Goal: Task Accomplishment & Management: Use online tool/utility

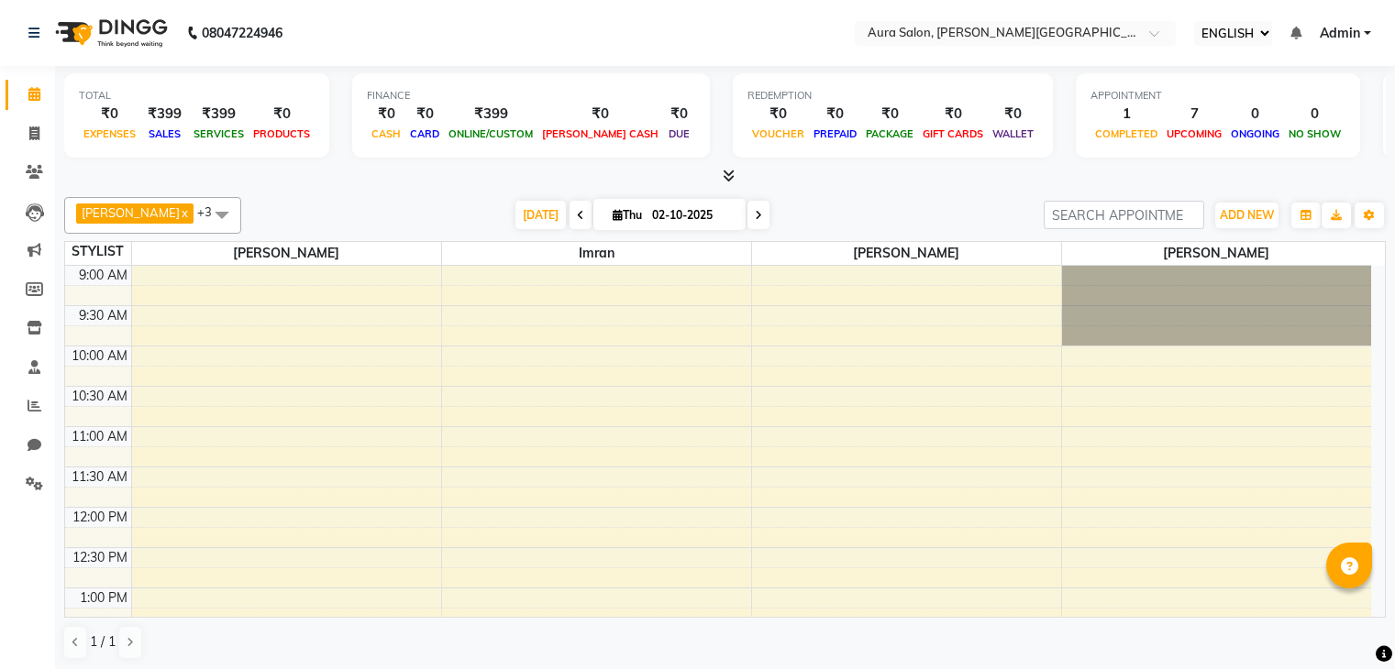
select select "ec"
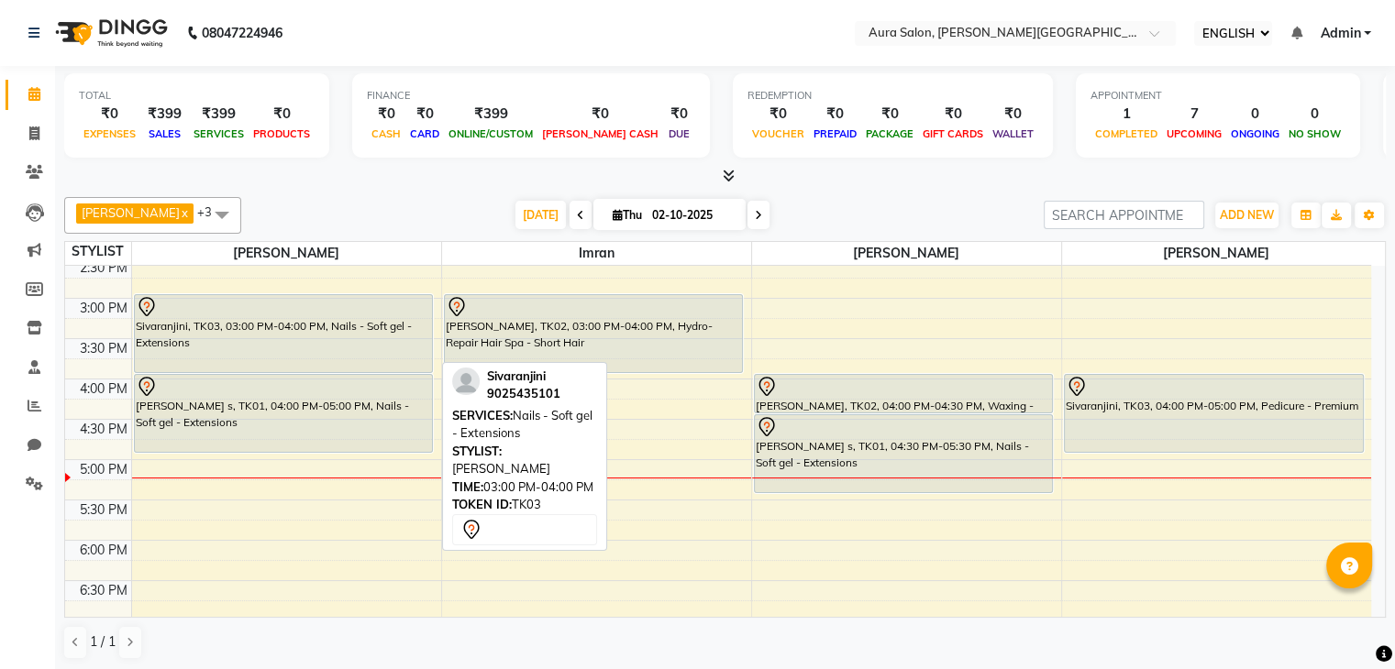
click at [286, 337] on div "Sivaranjini, TK03, 03:00 PM-04:00 PM, Nails - Soft gel - Extensions" at bounding box center [284, 333] width 298 height 77
click at [257, 321] on div "Sivaranjini, TK03, 03:00 PM-04:00 PM, Nails - Soft gel - Extensions" at bounding box center [284, 333] width 298 height 77
select select "7"
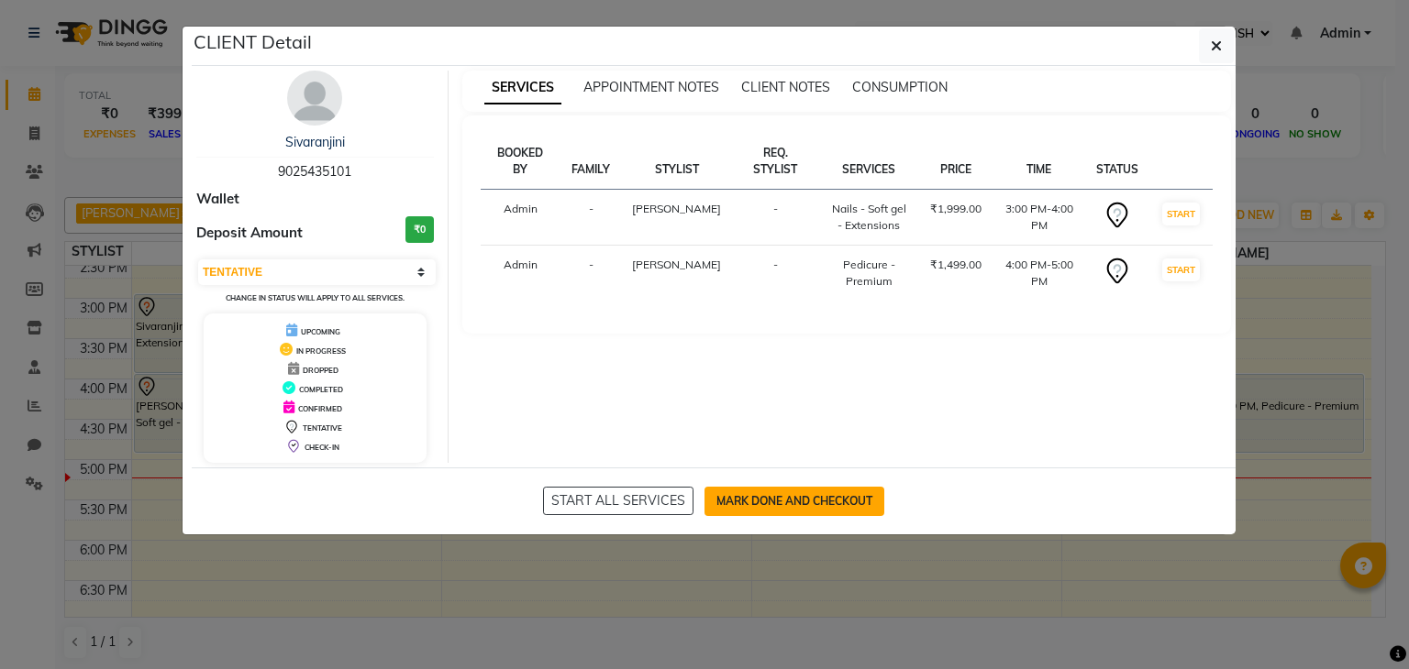
click at [789, 501] on button "MARK DONE AND CHECKOUT" at bounding box center [794, 501] width 180 height 29
select select "7430"
select select "service"
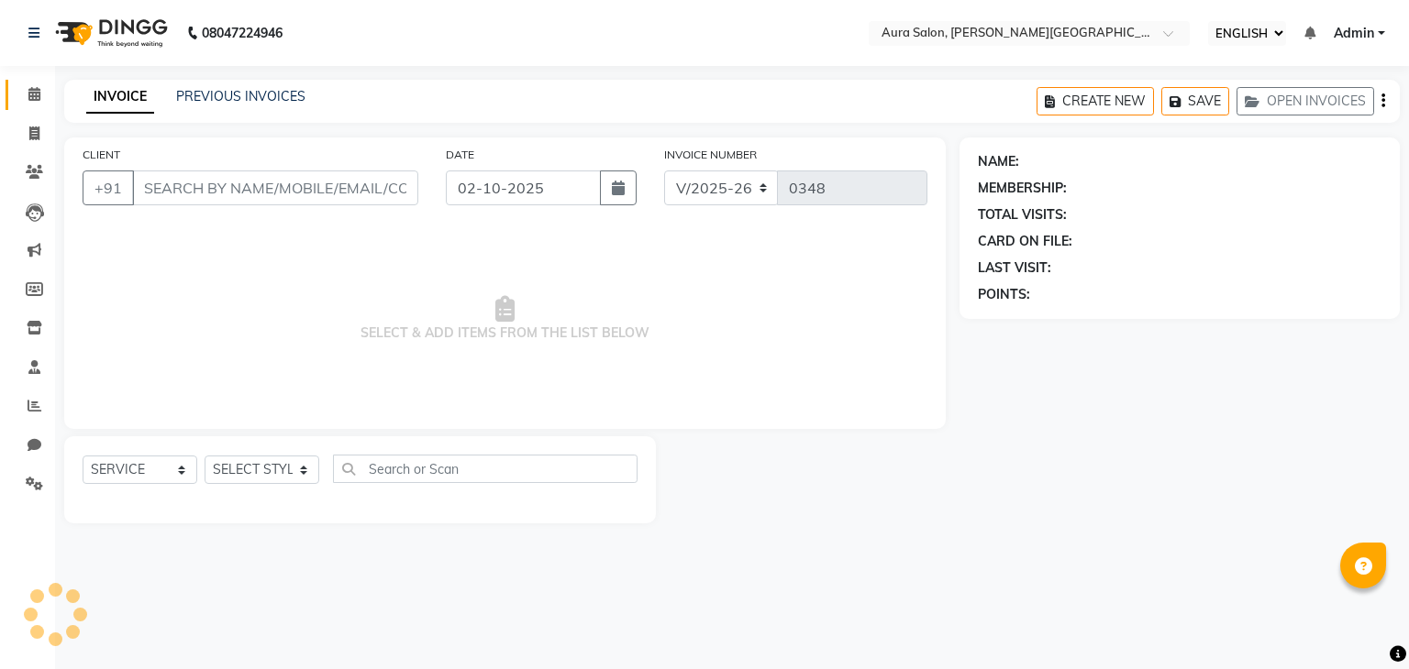
type input "9025435101"
select select "77125"
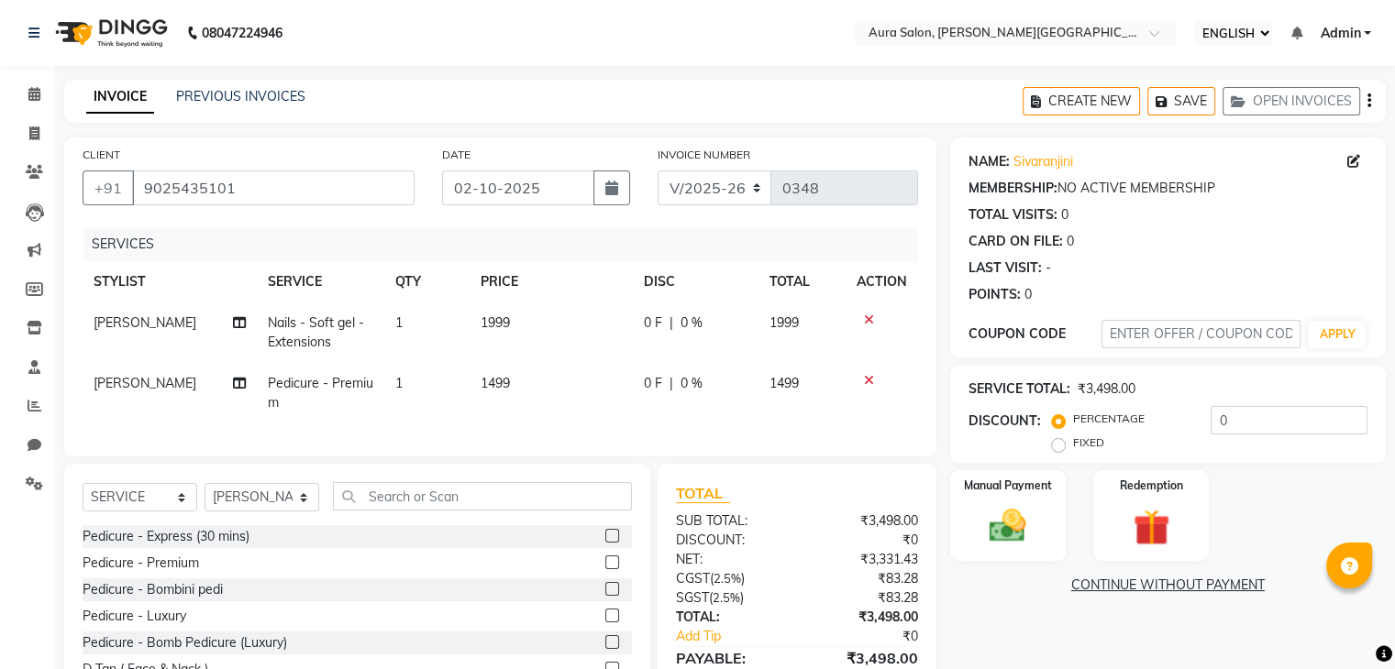
click at [875, 379] on div at bounding box center [882, 380] width 50 height 13
click at [872, 382] on icon at bounding box center [869, 380] width 10 height 13
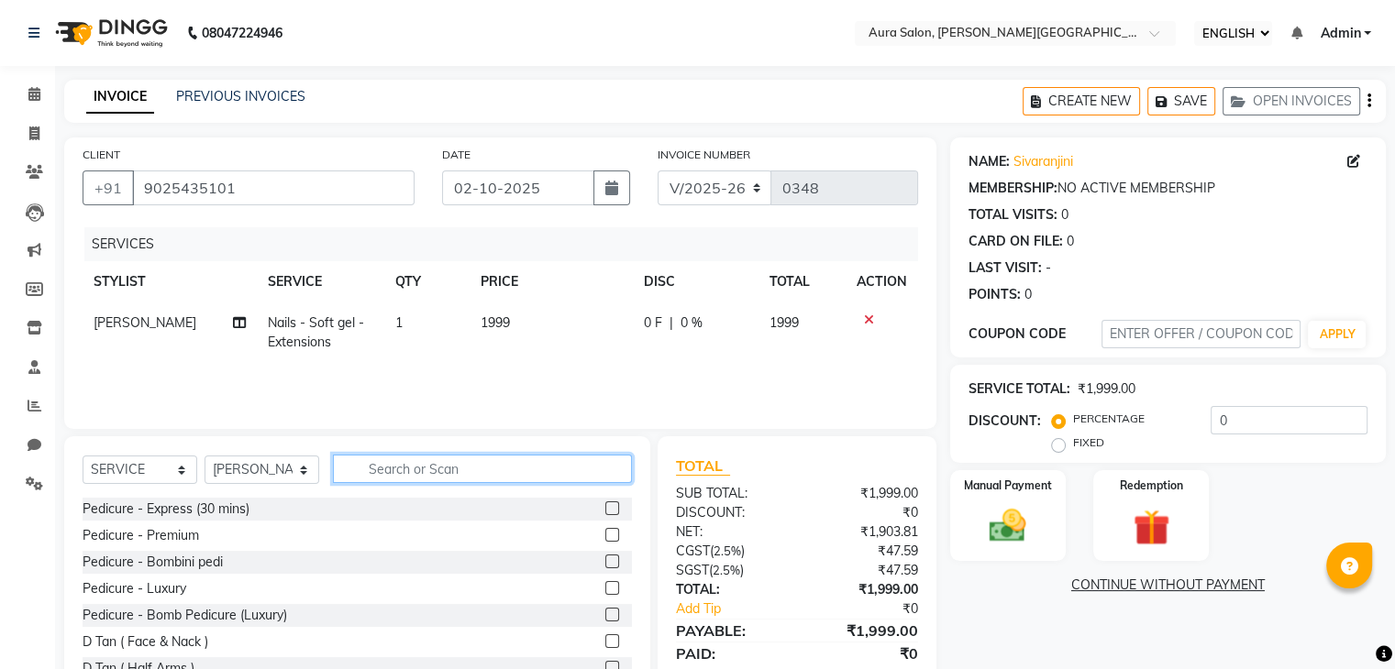
click at [587, 467] on input "text" at bounding box center [482, 469] width 299 height 28
type input "EX"
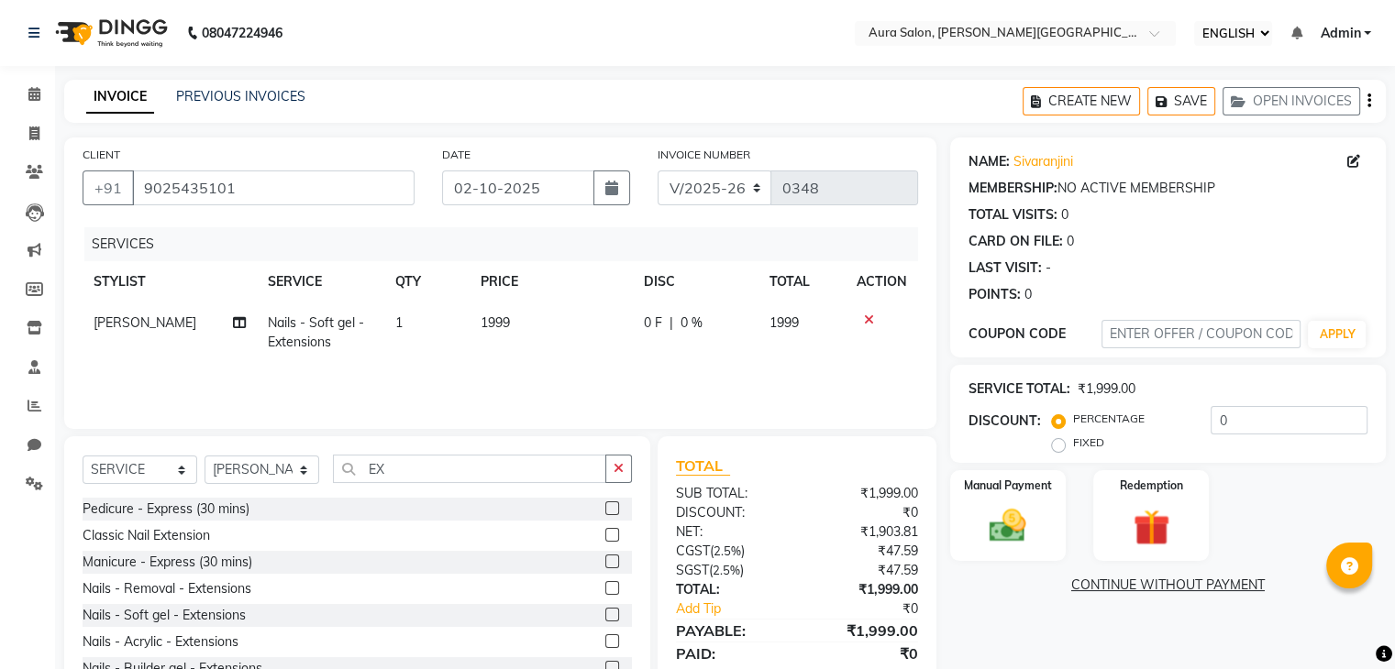
scroll to position [160, 0]
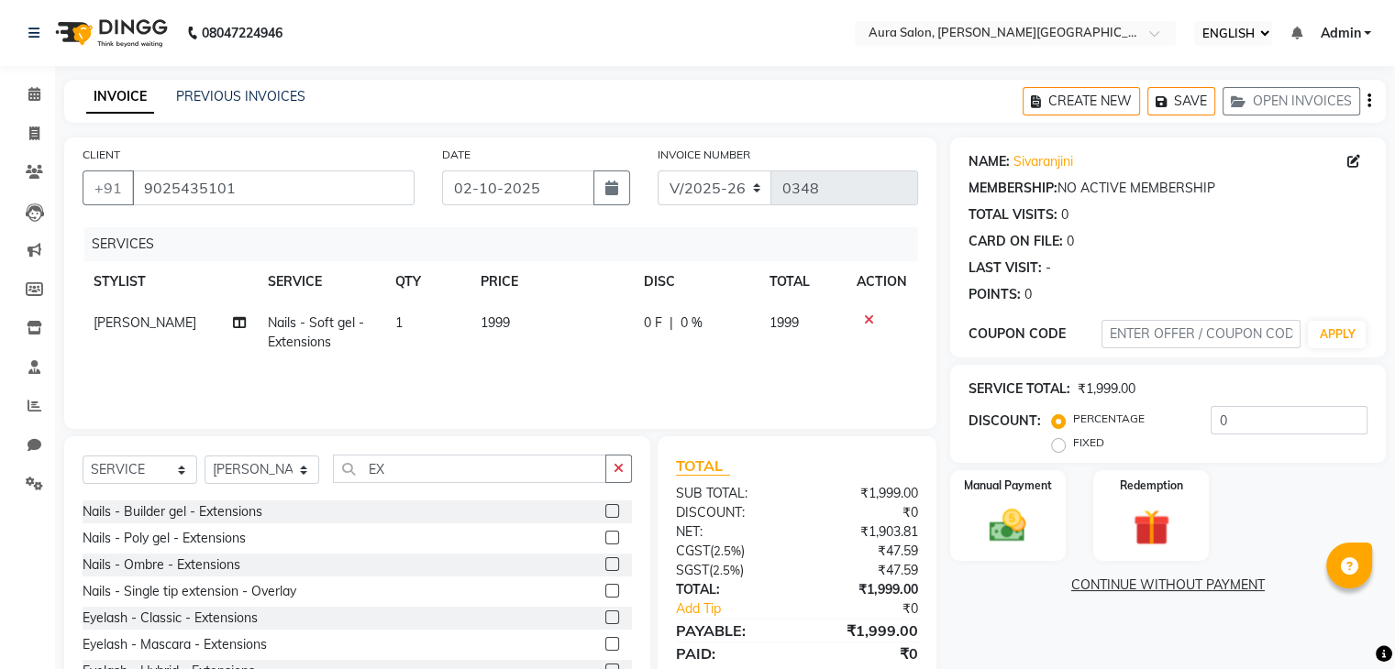
click at [631, 588] on div "Pedicure - Express (30 mins) Classic Nail Extension Manicure - Express (30 mins…" at bounding box center [357, 589] width 549 height 183
click at [605, 507] on label at bounding box center [612, 509] width 14 height 14
click at [605, 507] on input "checkbox" at bounding box center [611, 509] width 12 height 12
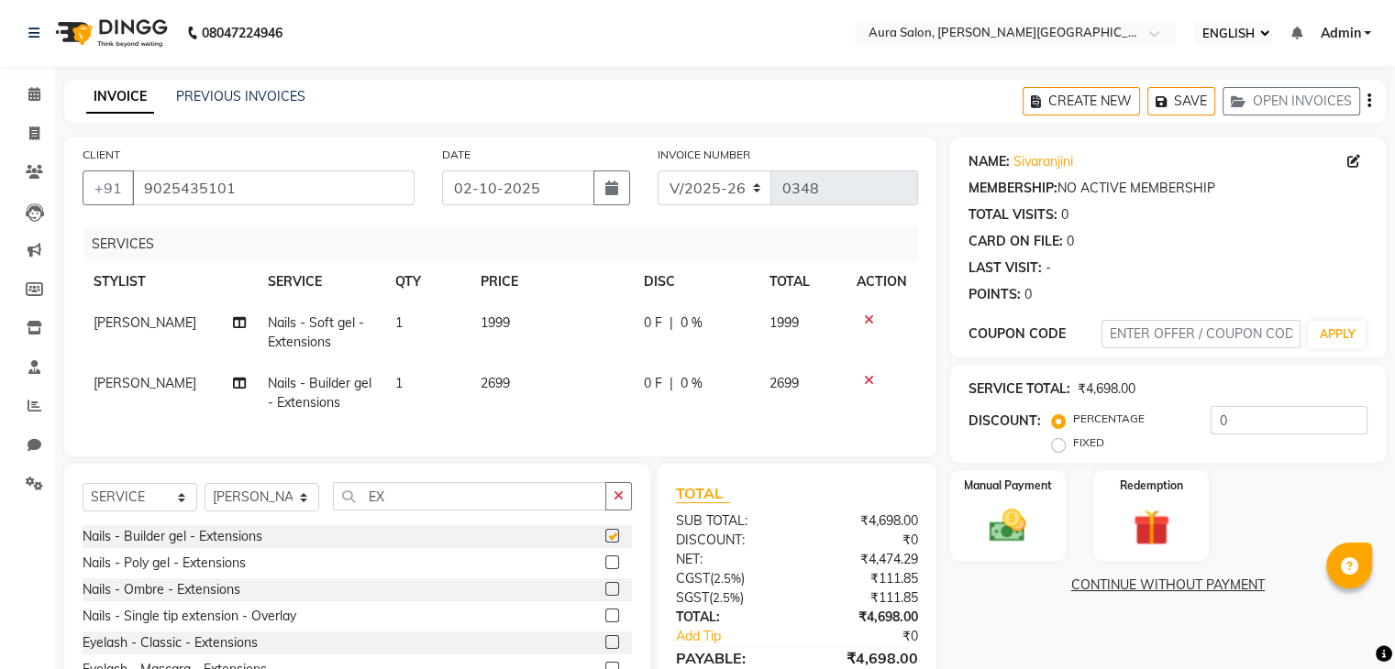
checkbox input "false"
click at [868, 316] on icon at bounding box center [869, 320] width 10 height 13
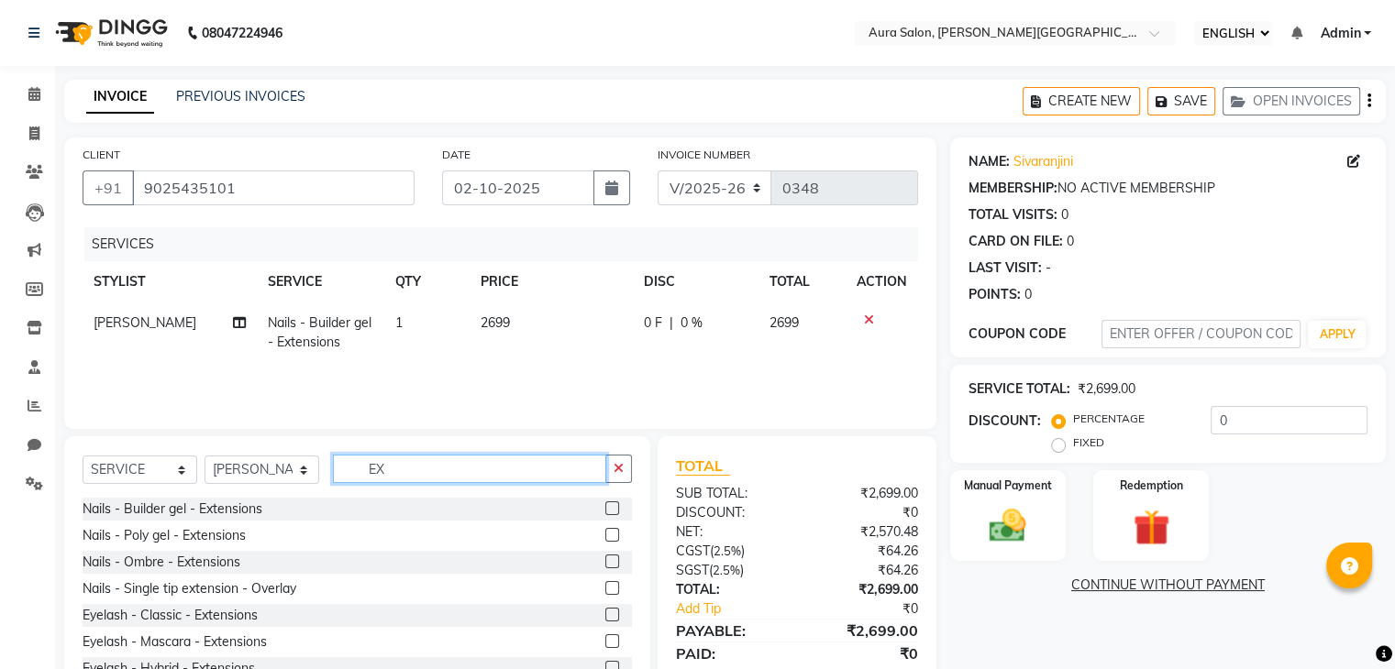
click at [463, 467] on input "EX" at bounding box center [469, 469] width 273 height 28
type input "E"
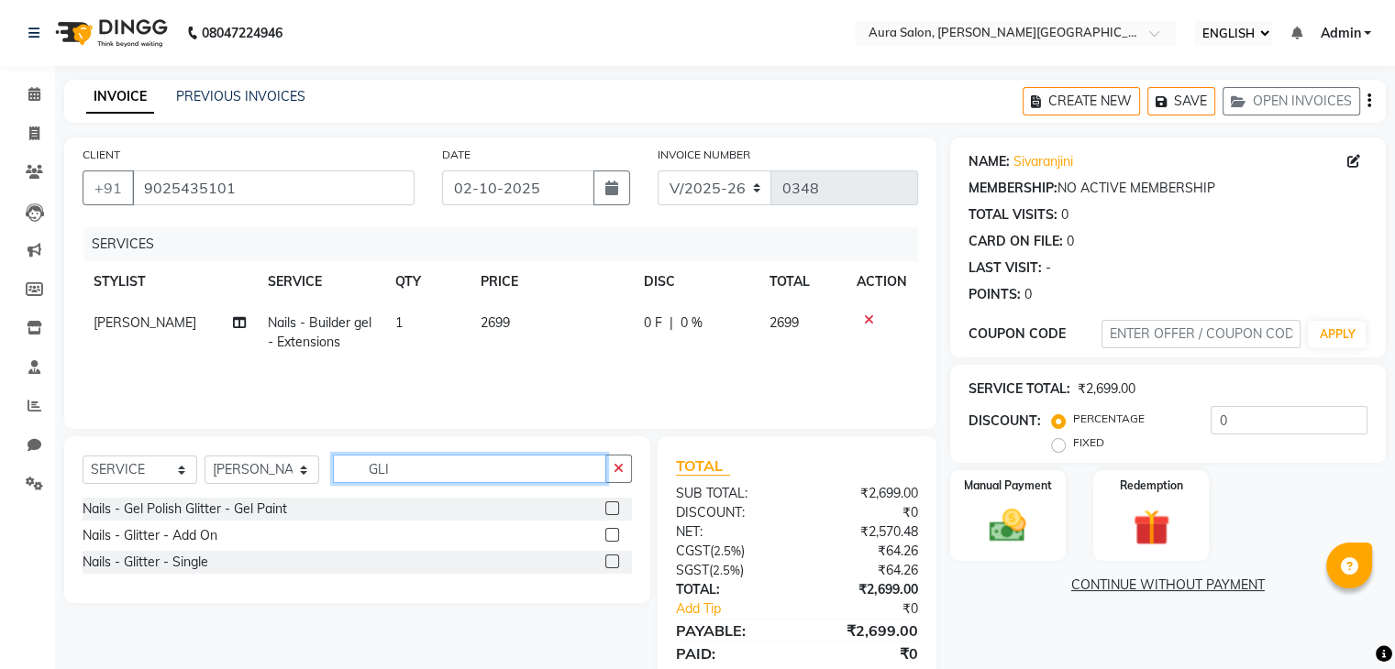
type input "GLI"
click at [613, 529] on label at bounding box center [612, 535] width 14 height 14
click at [613, 530] on input "checkbox" at bounding box center [611, 536] width 12 height 12
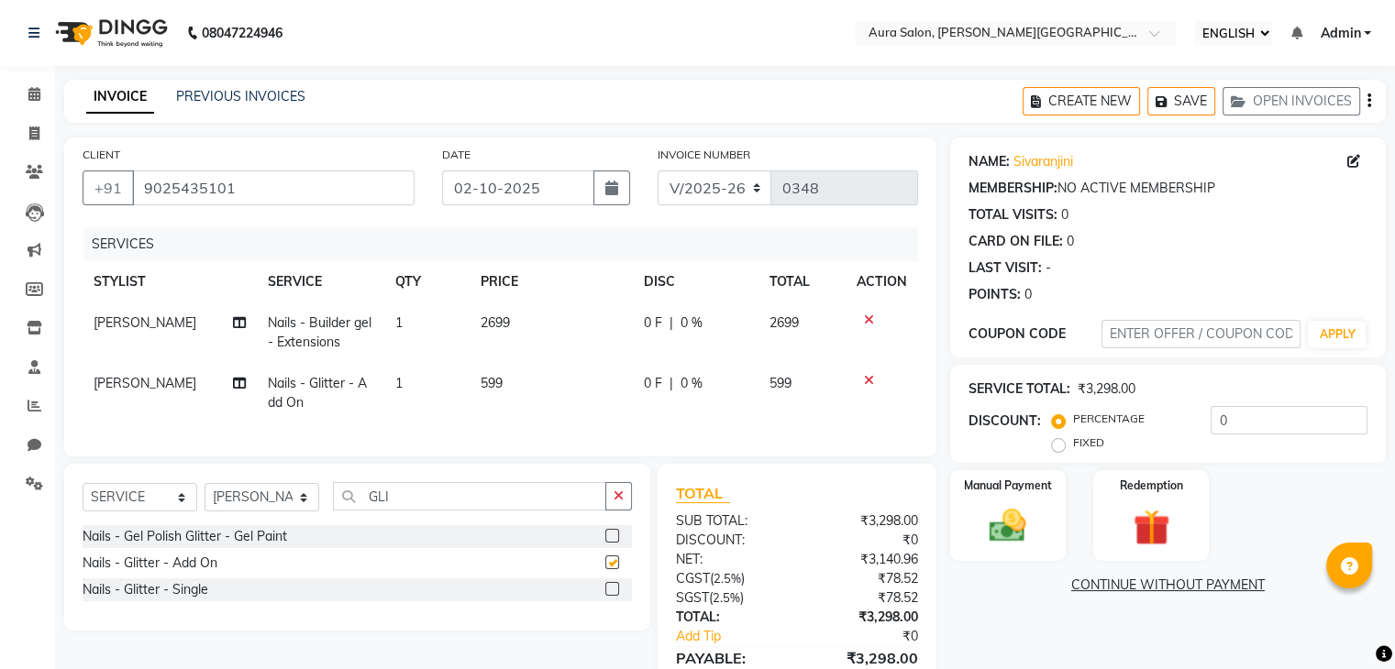
checkbox input "false"
click at [482, 393] on td "599" at bounding box center [552, 393] width 164 height 61
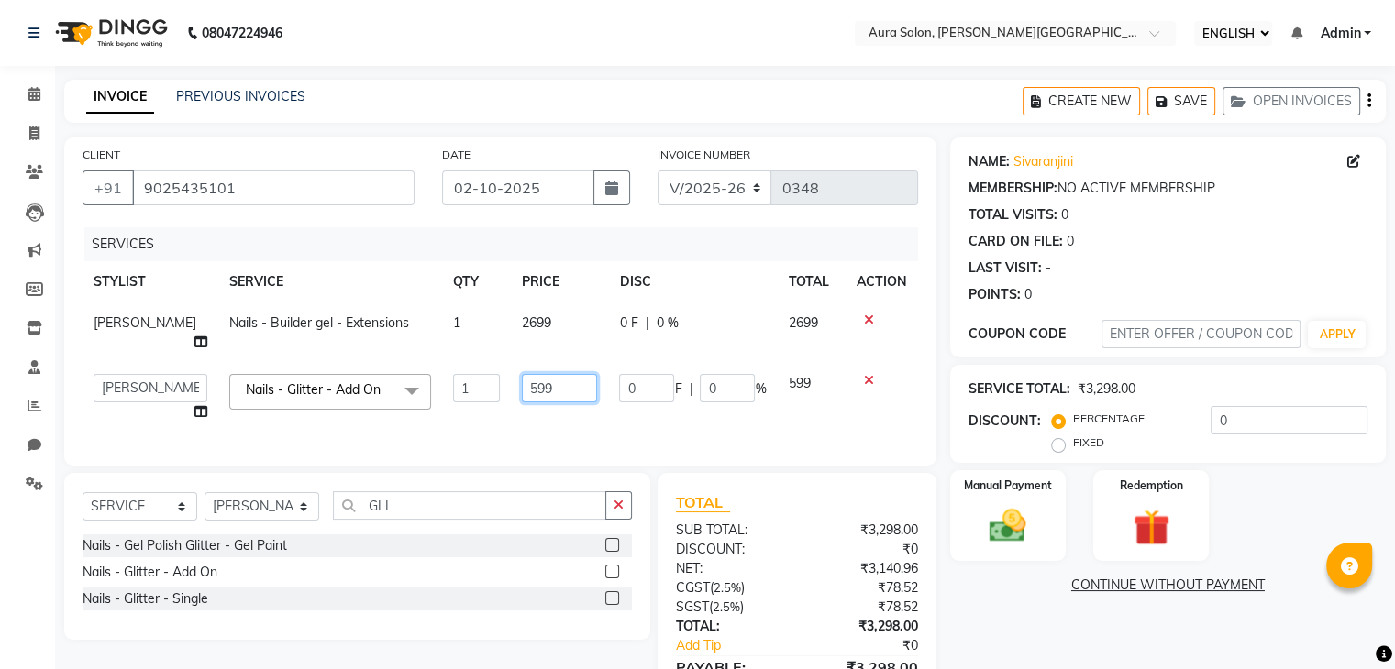
click at [547, 374] on input "599" at bounding box center [559, 388] width 75 height 28
type input "5"
type input "999"
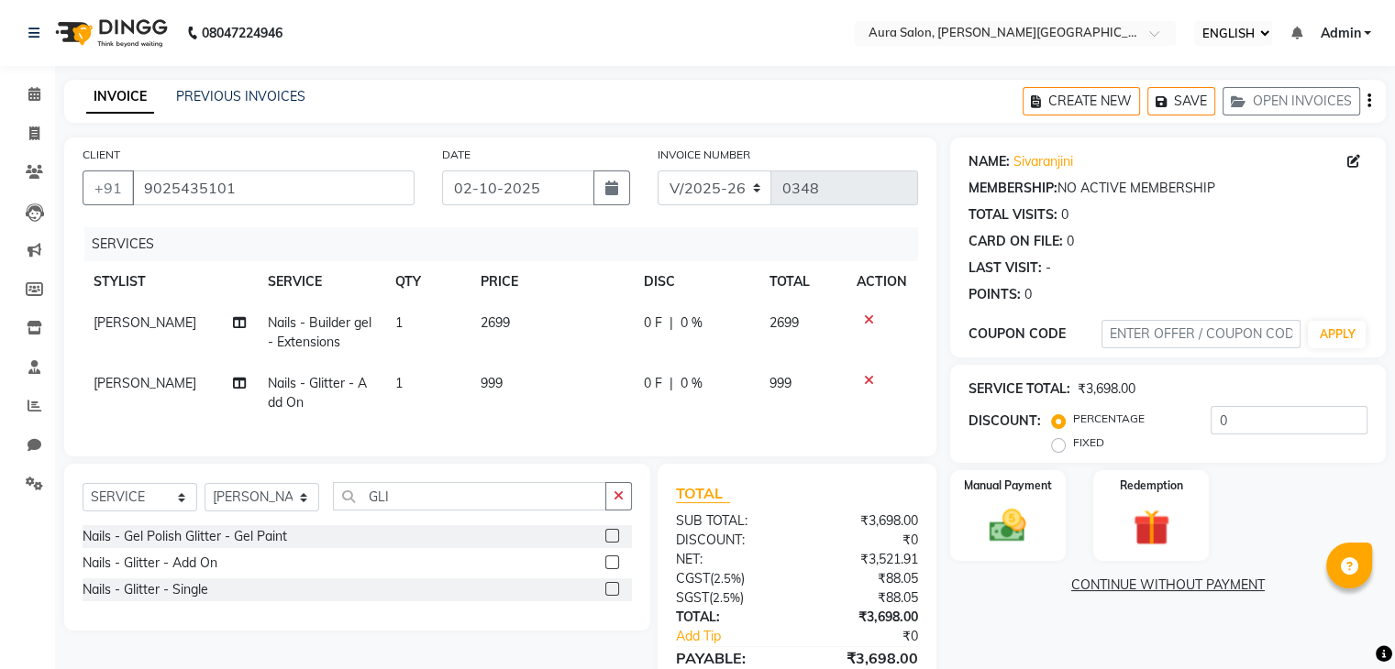
click at [570, 401] on td "999" at bounding box center [552, 393] width 164 height 61
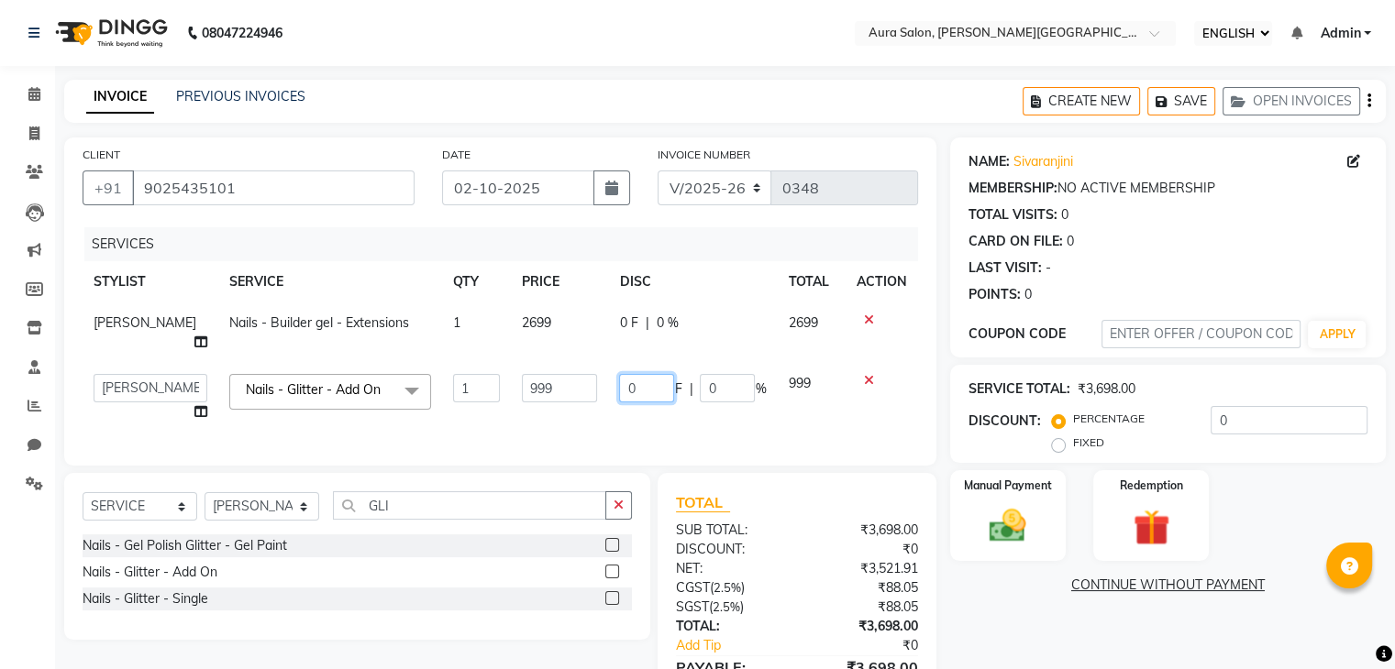
click at [640, 374] on input "0" at bounding box center [646, 388] width 55 height 28
type input "300"
click at [602, 404] on td "999" at bounding box center [559, 398] width 97 height 70
click at [655, 374] on input "300" at bounding box center [646, 388] width 55 height 28
type input "3"
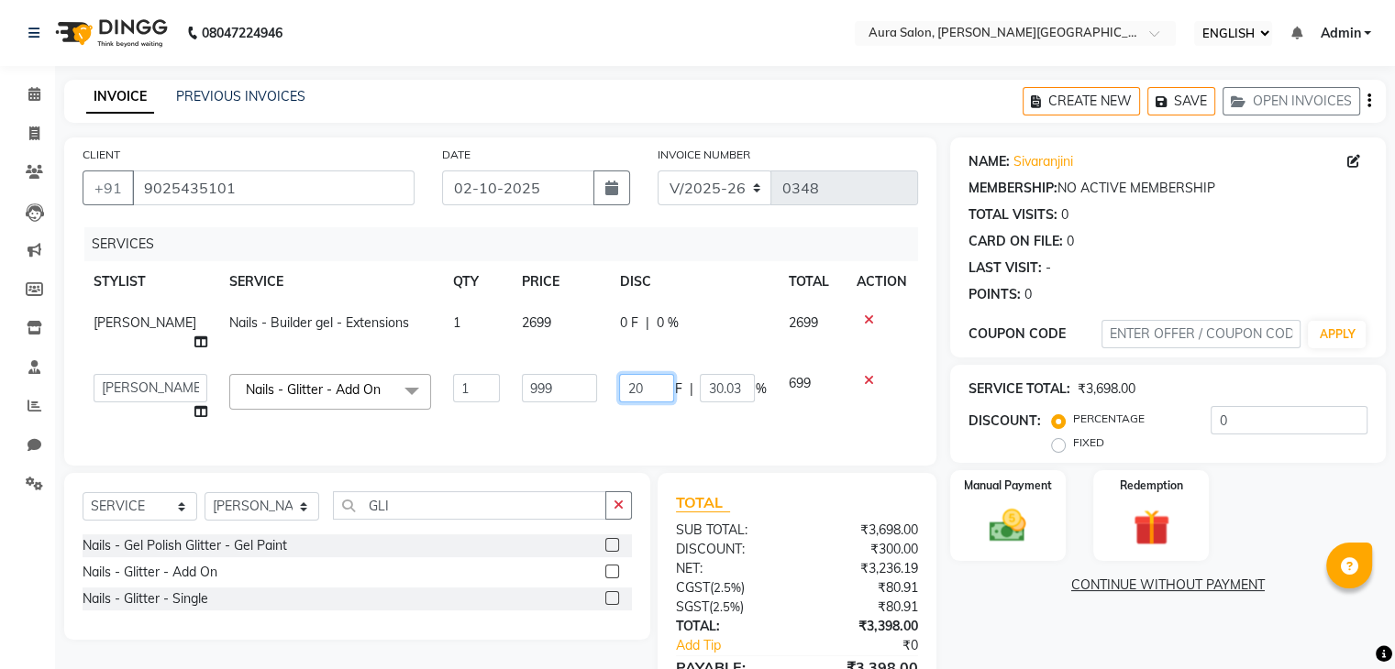
type input "200"
click at [632, 427] on div "SERVICES STYLIST SERVICE QTY PRICE DISC TOTAL ACTION Boi [PERSON_NAME] Nails - …" at bounding box center [500, 337] width 835 height 220
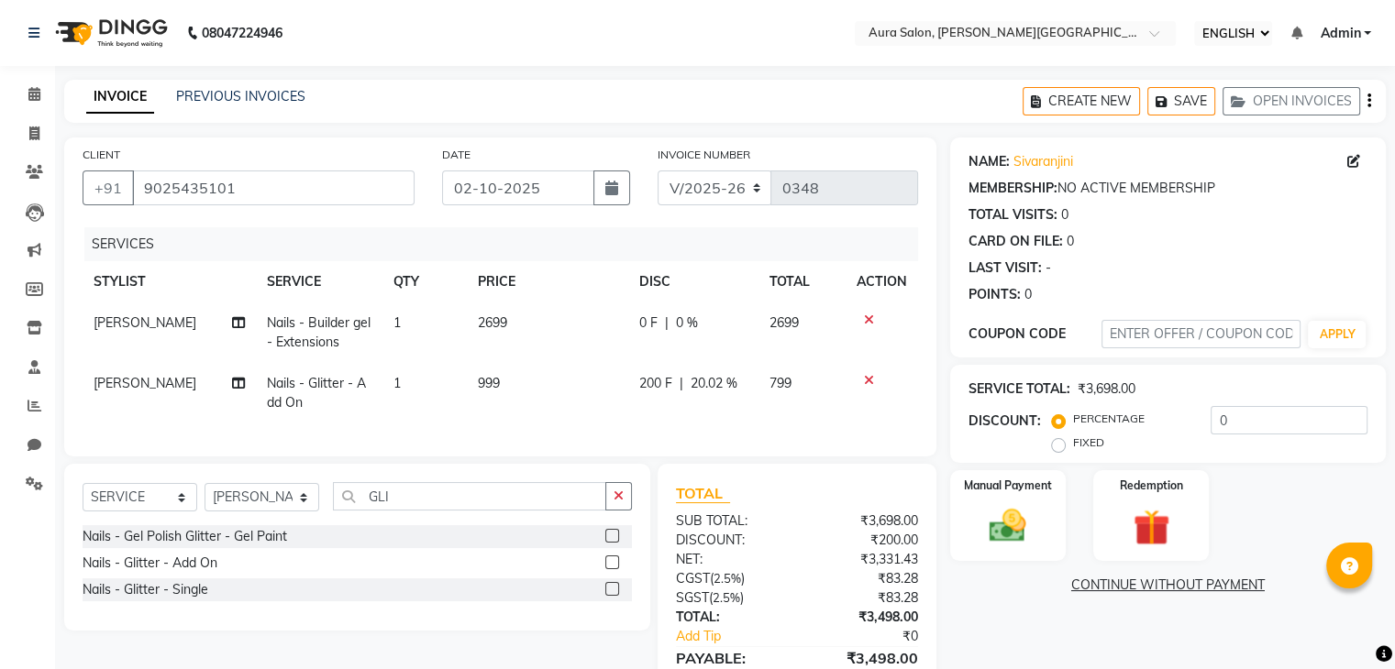
click at [658, 321] on div "0 F | 0 %" at bounding box center [693, 323] width 108 height 19
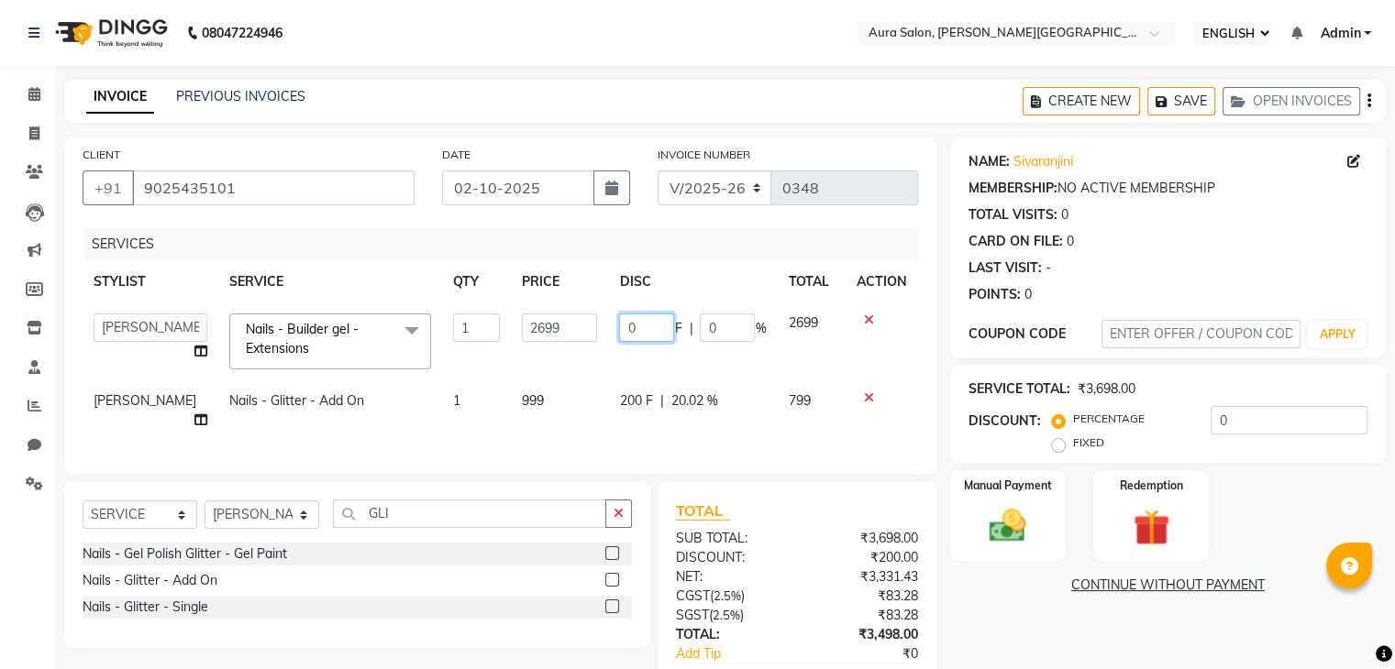
click at [640, 335] on input "0" at bounding box center [646, 328] width 55 height 28
type input "500"
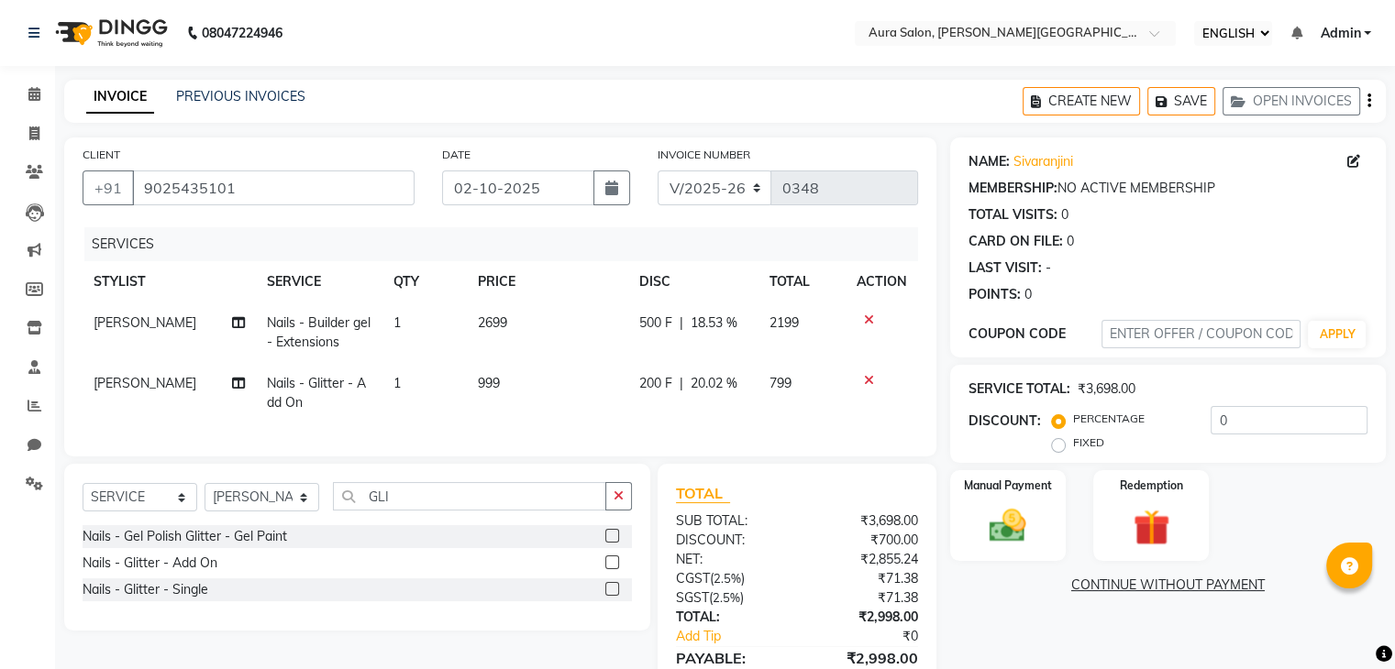
click at [549, 360] on td "2699" at bounding box center [548, 333] width 162 height 61
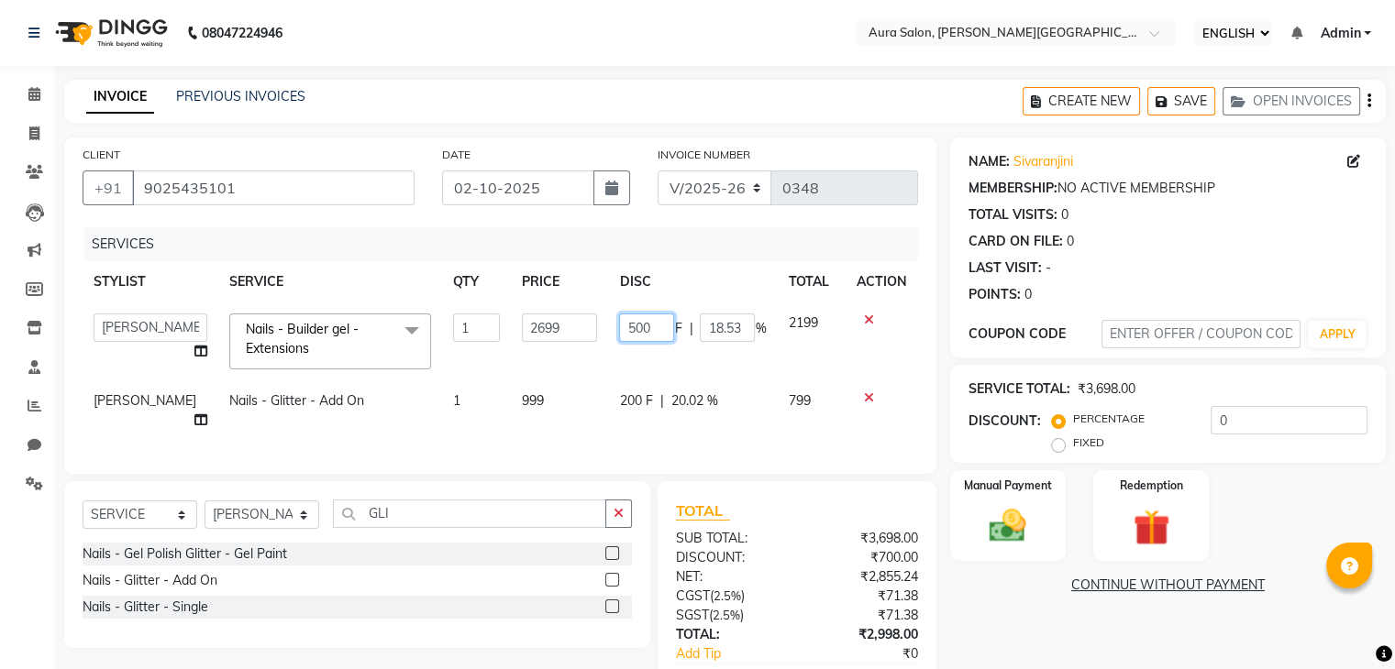
click at [659, 330] on input "500" at bounding box center [646, 328] width 55 height 28
type input "5"
type input "400"
click at [581, 381] on td "999" at bounding box center [559, 411] width 97 height 61
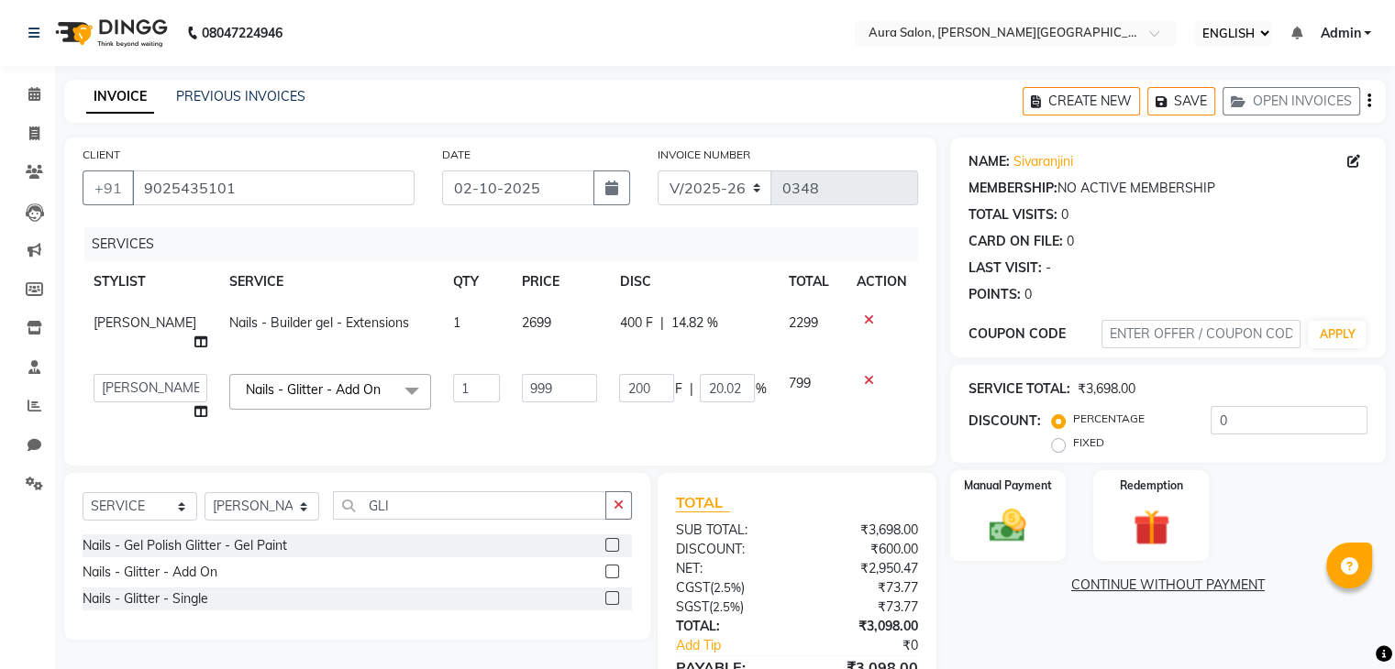
scroll to position [96, 0]
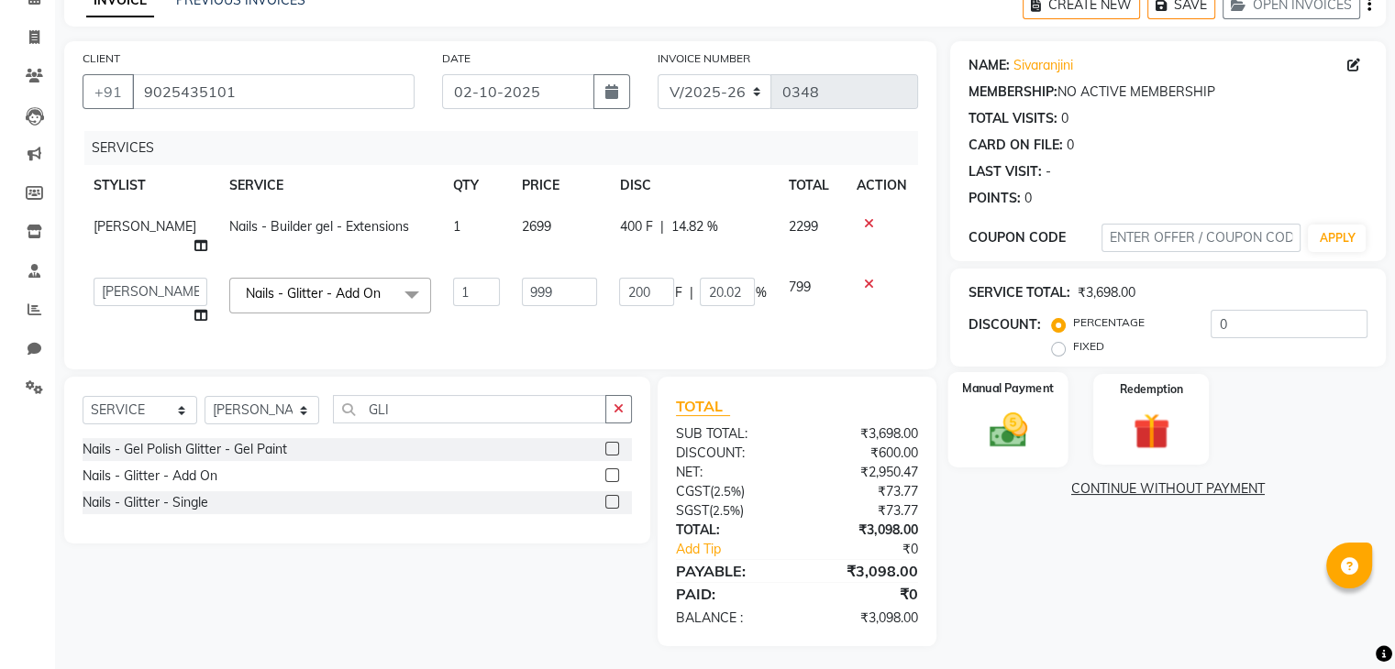
click at [998, 390] on label "Manual Payment" at bounding box center [1008, 388] width 92 height 17
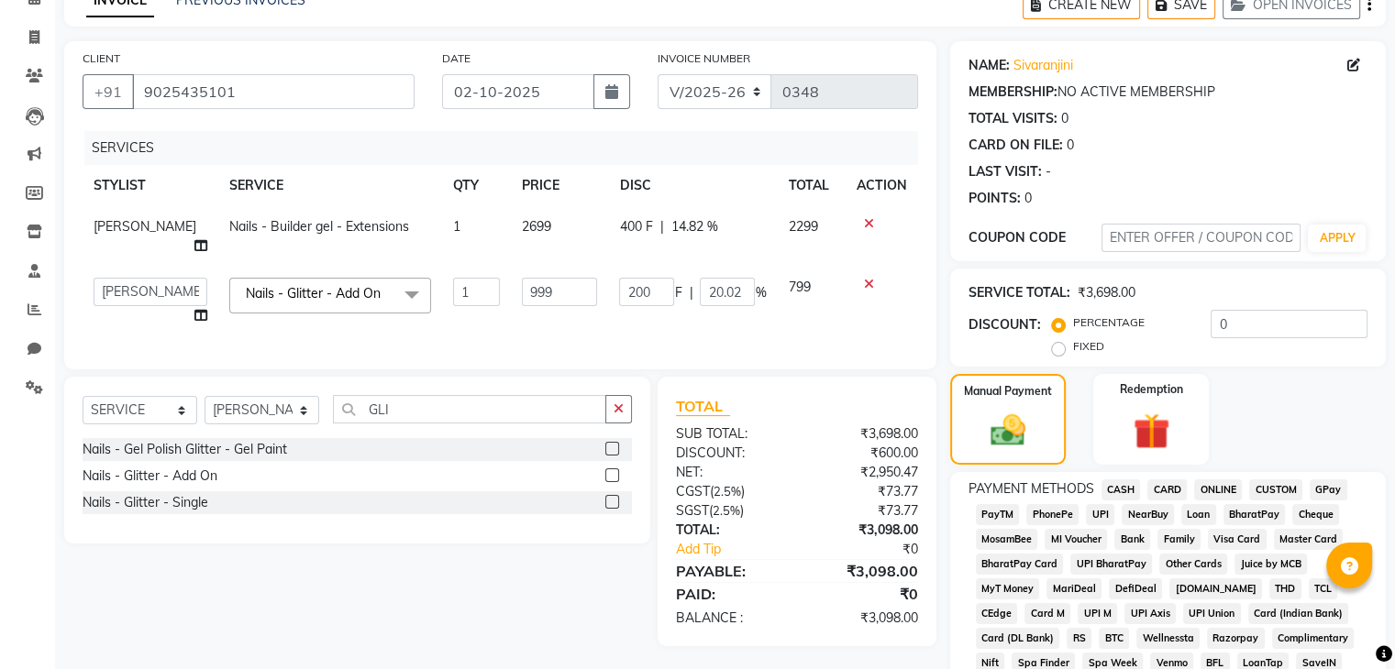
click at [1170, 492] on span "CARD" at bounding box center [1166, 490] width 39 height 21
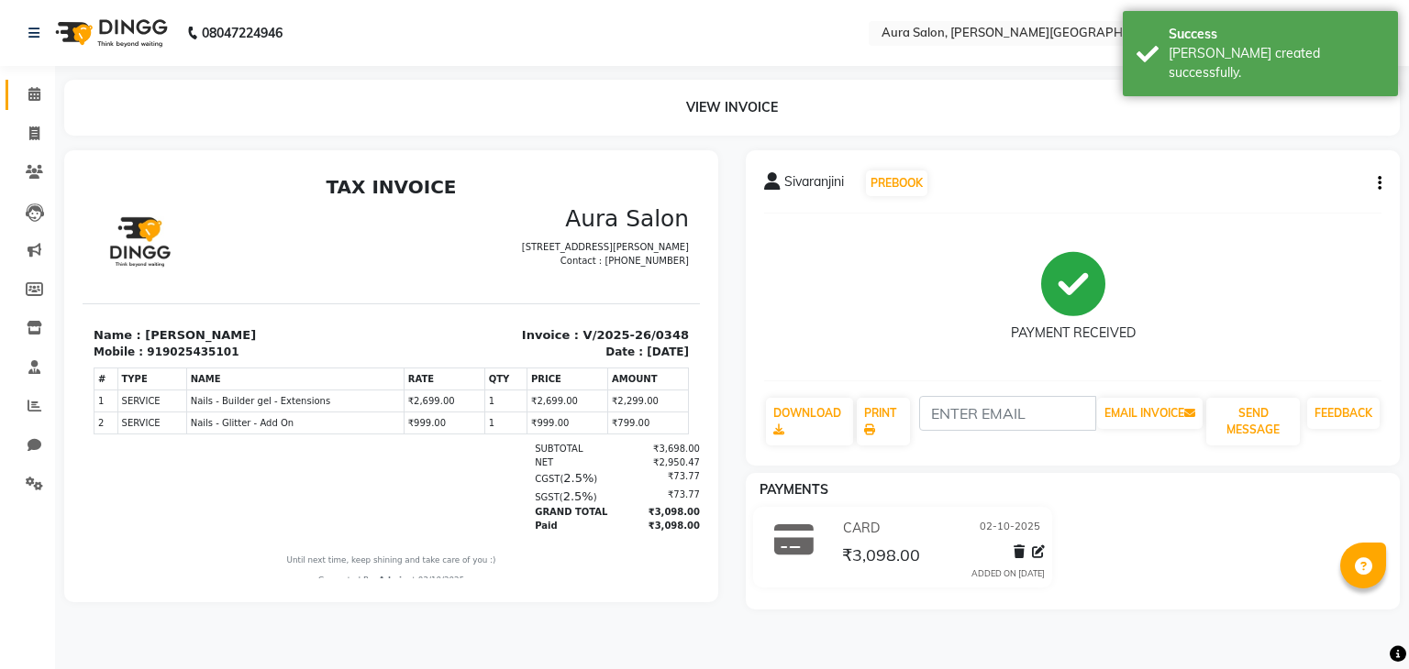
click at [40, 98] on span at bounding box center [34, 94] width 32 height 21
